Goal: Task Accomplishment & Management: Complete application form

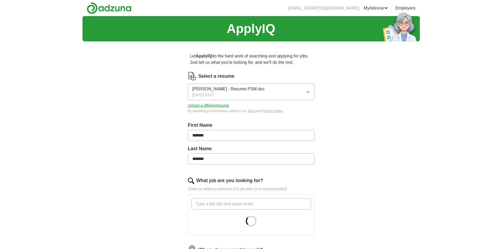
click at [307, 92] on icon "button" at bounding box center [307, 92] width 4 height 4
click at [356, 112] on div "ApplyIQ Let ApplyIQ do the hard work of searching and applying for jobs. Just t…" at bounding box center [250, 182] width 337 height 333
click at [223, 105] on button "Upload a different resume" at bounding box center [208, 106] width 41 height 6
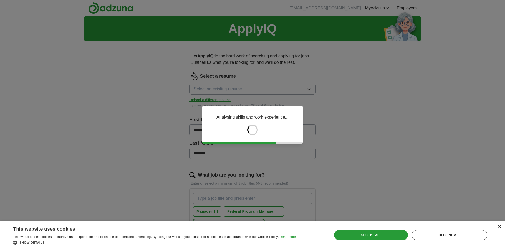
click at [498, 225] on div "×" at bounding box center [500, 227] width 4 height 4
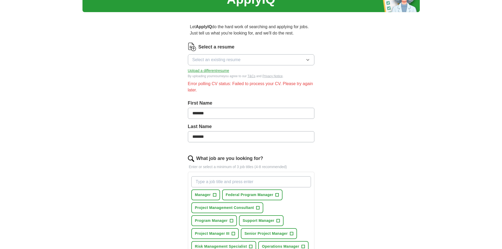
scroll to position [26, 0]
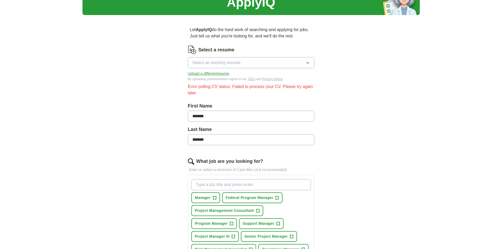
click at [217, 74] on button "Upload a different resume" at bounding box center [208, 74] width 41 height 6
click at [270, 65] on button "Select an existing resume" at bounding box center [251, 62] width 126 height 11
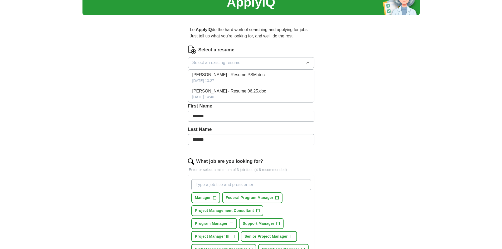
click at [231, 93] on span "[PERSON_NAME] - Resume 06.25.doc" at bounding box center [229, 91] width 74 height 6
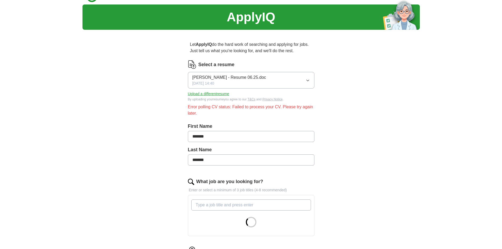
scroll to position [0, 0]
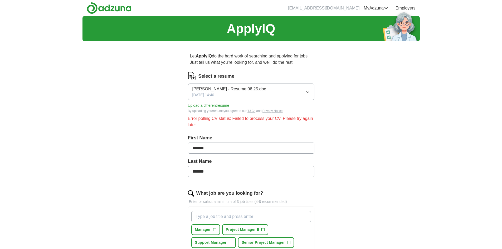
click at [216, 105] on button "Upload a different resume" at bounding box center [208, 106] width 41 height 6
click at [222, 103] on button "Upload a different resume" at bounding box center [208, 106] width 41 height 6
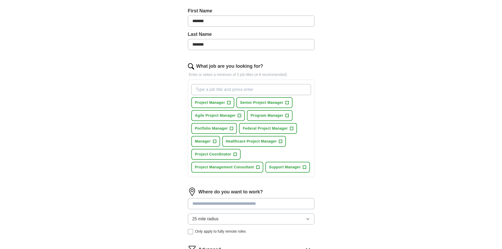
scroll to position [105, 0]
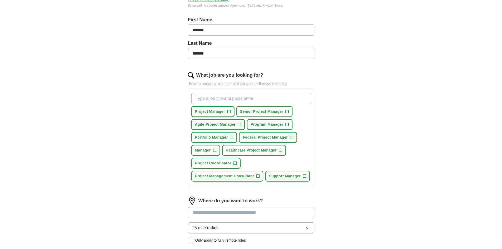
click at [227, 110] on span "+" at bounding box center [228, 112] width 3 height 4
click at [214, 150] on span "+" at bounding box center [214, 150] width 3 height 4
click at [238, 162] on button "Project Coordinator +" at bounding box center [215, 163] width 49 height 11
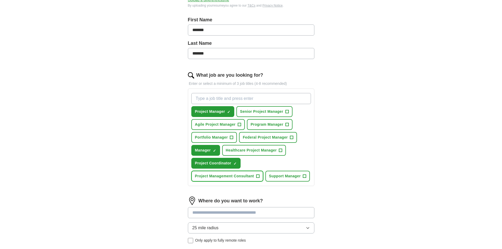
click at [257, 175] on span "+" at bounding box center [257, 176] width 3 height 4
click at [280, 148] on span "+" at bounding box center [280, 150] width 3 height 4
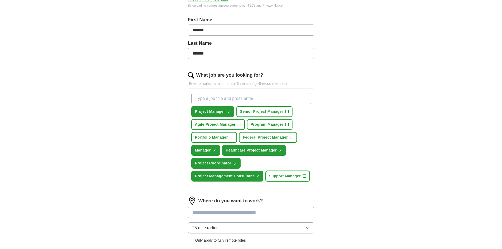
click at [304, 177] on span "+" at bounding box center [303, 176] width 3 height 4
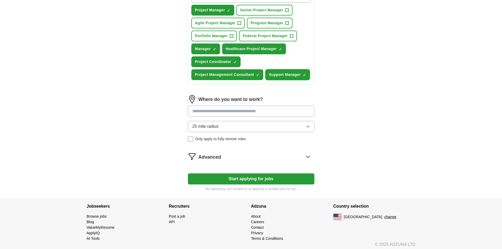
scroll to position [210, 0]
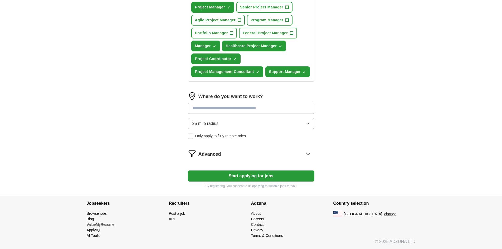
click at [262, 125] on button "25 mile radius" at bounding box center [251, 123] width 126 height 11
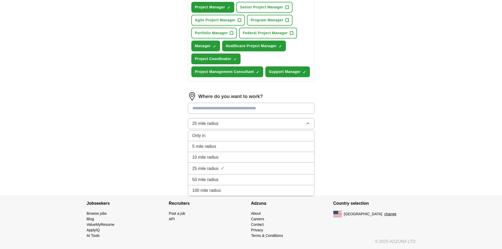
click at [209, 188] on span "100 mile radius" at bounding box center [206, 190] width 29 height 6
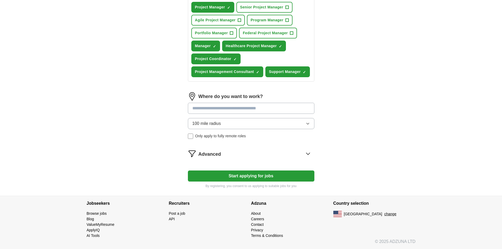
click at [227, 173] on button "Start applying for jobs" at bounding box center [251, 175] width 126 height 11
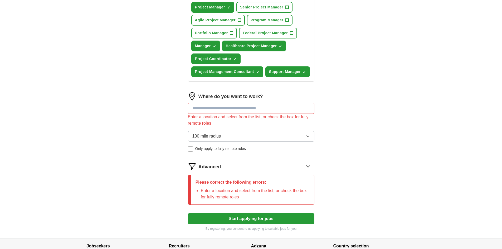
click at [245, 108] on input at bounding box center [251, 108] width 126 height 11
type input "**********"
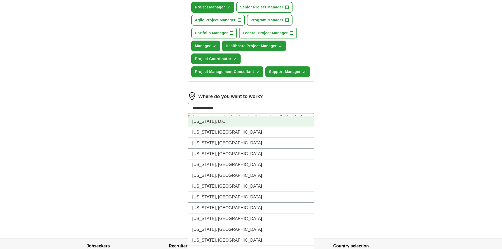
click at [211, 121] on li "[US_STATE], D.C." at bounding box center [251, 121] width 126 height 11
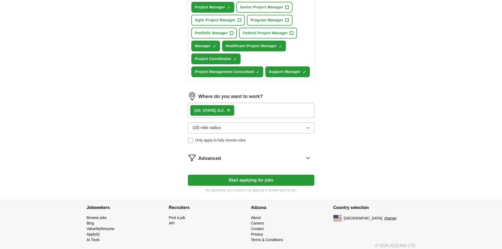
click at [402, 120] on div "ApplyIQ Let ApplyIQ do the hard work of searching and applying for jobs. Just t…" at bounding box center [250, 3] width 337 height 393
click at [224, 178] on button "Start applying for jobs" at bounding box center [251, 180] width 126 height 11
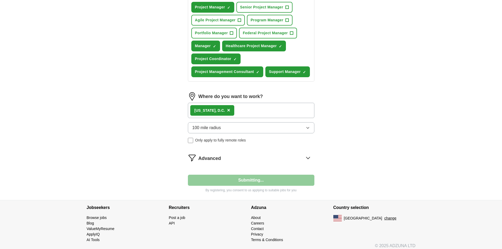
select select "**"
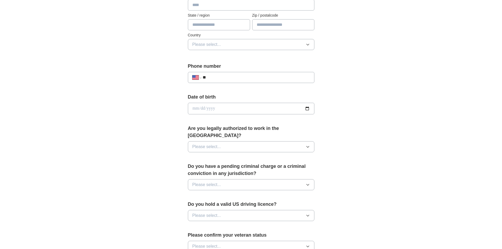
scroll to position [266, 0]
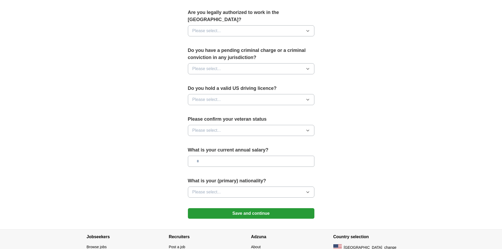
click at [228, 208] on button "Save and continue" at bounding box center [251, 213] width 126 height 11
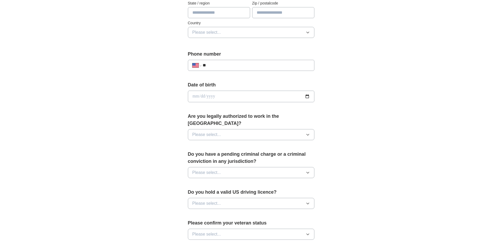
scroll to position [161, 0]
